Goal: Navigation & Orientation: Find specific page/section

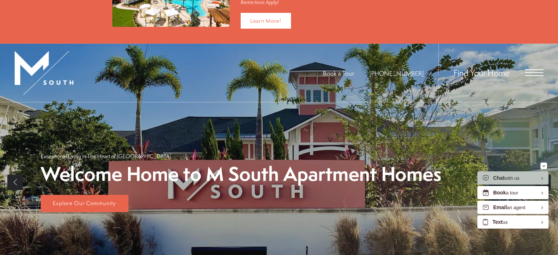
scroll to position [47, 0]
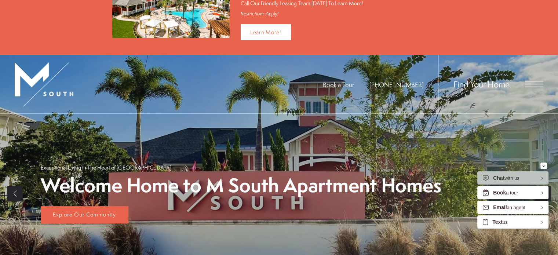
click at [528, 85] on span "Open Menu" at bounding box center [534, 84] width 18 height 7
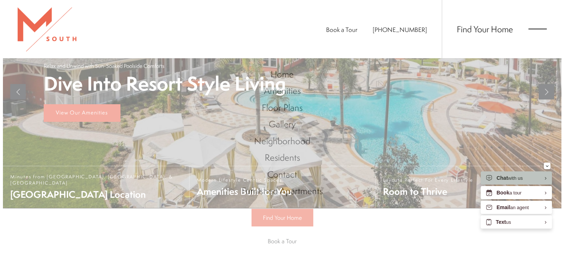
scroll to position [0, 0]
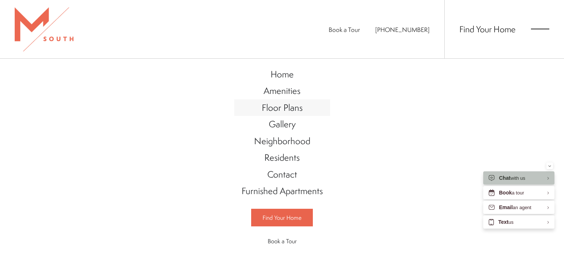
click at [274, 110] on span "Floor Plans" at bounding box center [282, 107] width 41 height 12
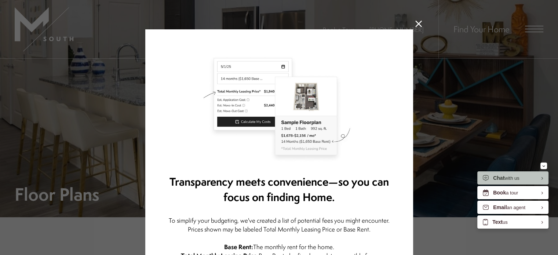
click at [416, 25] on icon at bounding box center [419, 24] width 7 height 7
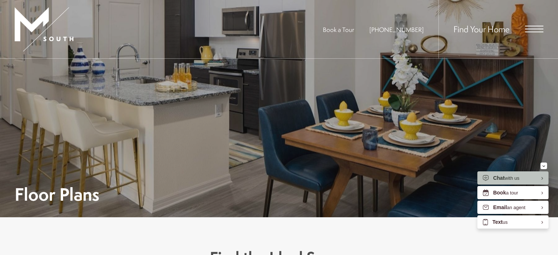
click at [536, 22] on div "Find Your Home" at bounding box center [491, 29] width 105 height 58
click at [534, 28] on span "Open Menu" at bounding box center [534, 29] width 18 height 7
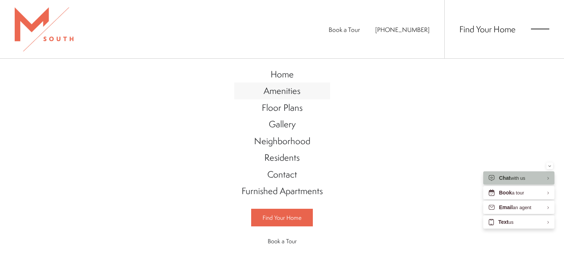
click at [277, 90] on span "Amenities" at bounding box center [282, 90] width 37 height 12
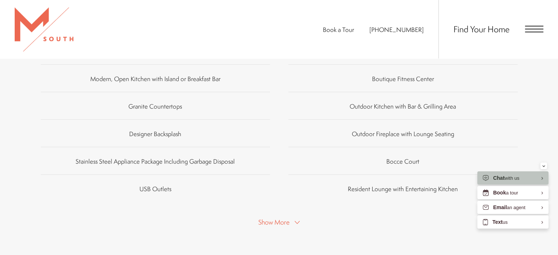
scroll to position [486, 0]
click at [287, 218] on span "Show More" at bounding box center [273, 222] width 31 height 9
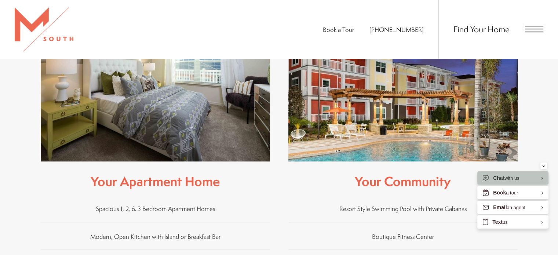
scroll to position [263, 0]
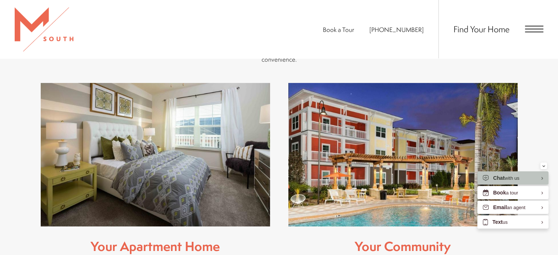
click at [537, 33] on div "Find Your Home" at bounding box center [491, 29] width 105 height 58
click at [532, 28] on span "Open Menu" at bounding box center [534, 29] width 18 height 7
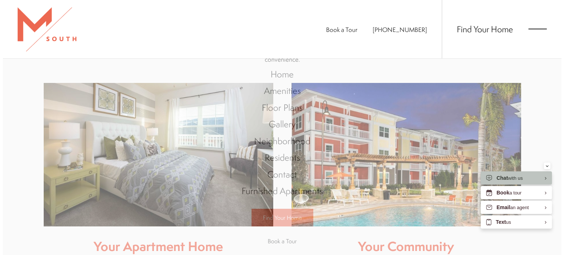
scroll to position [0, 0]
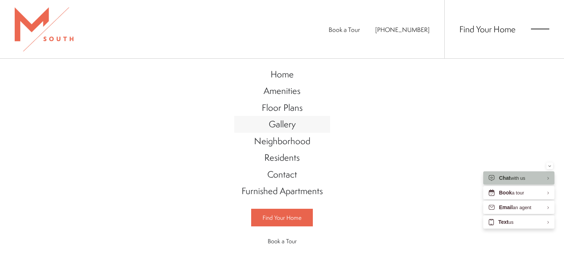
click at [287, 124] on span "Gallery" at bounding box center [282, 124] width 27 height 12
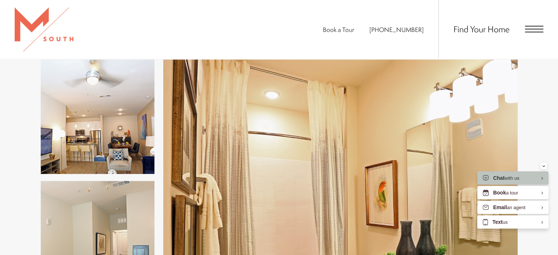
scroll to position [786, 0]
